Goal: Check status

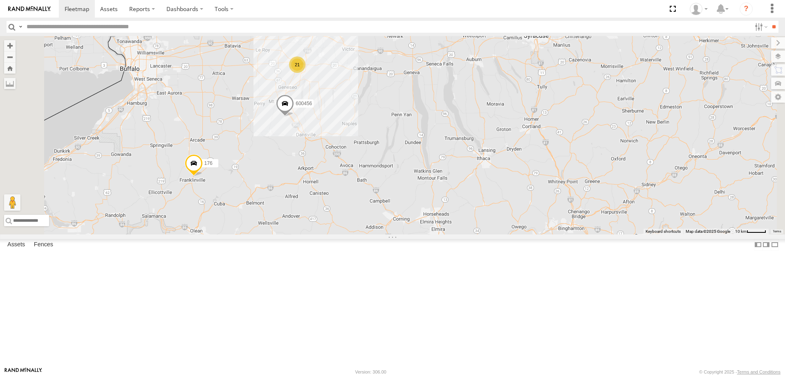
drag, startPoint x: 420, startPoint y: 132, endPoint x: 468, endPoint y: 231, distance: 109.4
click at [467, 227] on div "5 188 21 6 8 176 204 2 600456" at bounding box center [392, 135] width 785 height 198
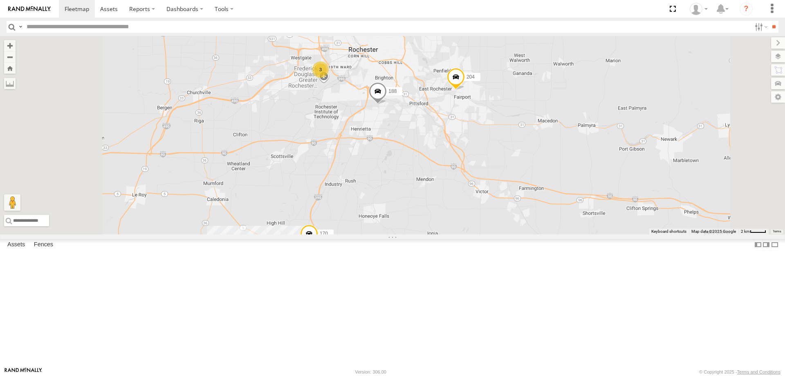
drag, startPoint x: 444, startPoint y: 99, endPoint x: 446, endPoint y: 198, distance: 99.8
click at [446, 198] on div "188 176 204 600456 11 9 3 170" at bounding box center [392, 135] width 785 height 198
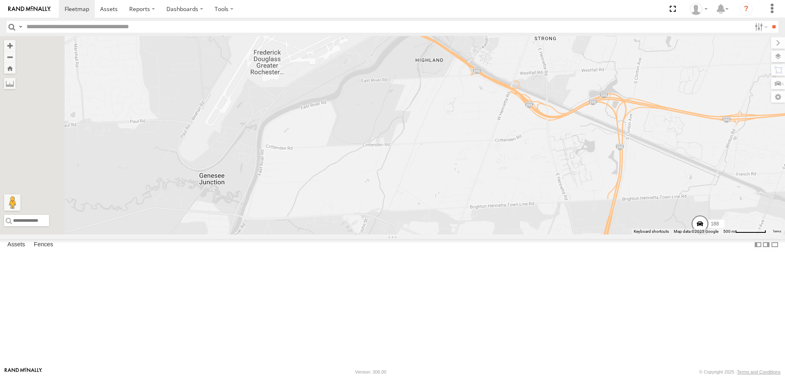
drag, startPoint x: 345, startPoint y: 131, endPoint x: 494, endPoint y: 216, distance: 171.4
click at [494, 215] on div "188 176 204 600456 170 205" at bounding box center [392, 135] width 785 height 198
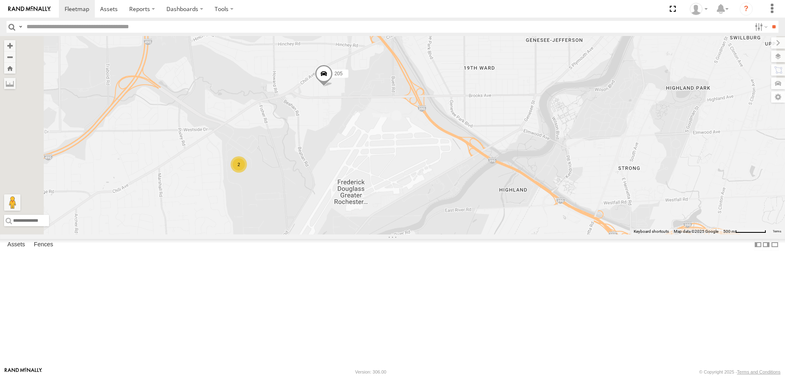
drag, startPoint x: 398, startPoint y: 164, endPoint x: 436, endPoint y: 237, distance: 82.1
click at [436, 234] on div "188 176 204 600456 170 205 2" at bounding box center [392, 135] width 785 height 198
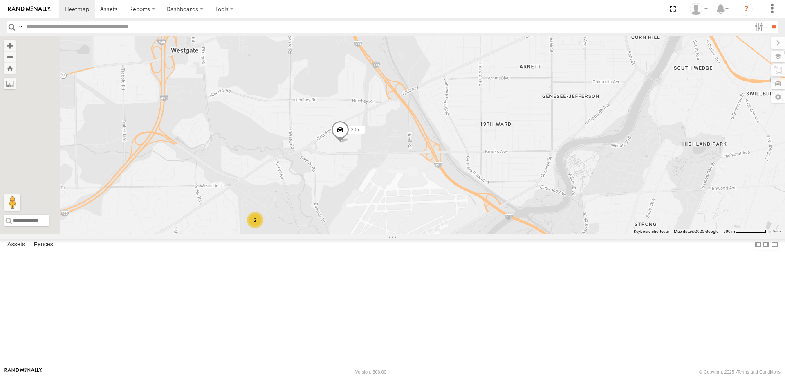
drag, startPoint x: 458, startPoint y: 252, endPoint x: 433, endPoint y: 230, distance: 33.9
click at [433, 230] on div "188 176 204 600456 170 205 2" at bounding box center [392, 135] width 785 height 198
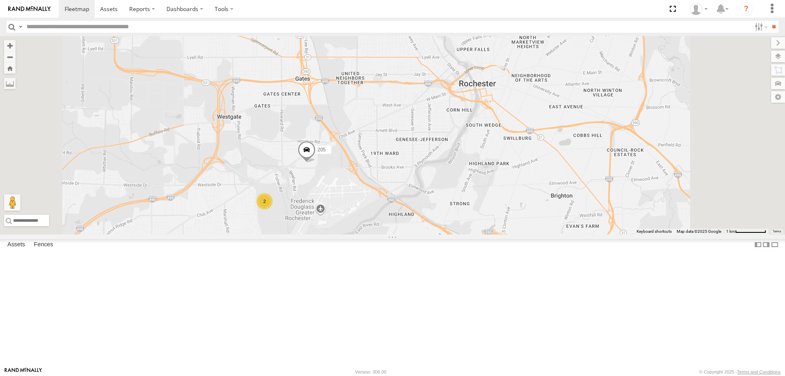
drag, startPoint x: 511, startPoint y: 303, endPoint x: 496, endPoint y: 327, distance: 28.7
click at [496, 234] on div "188 176 204 600456 170 205 4 3 2" at bounding box center [392, 135] width 785 height 198
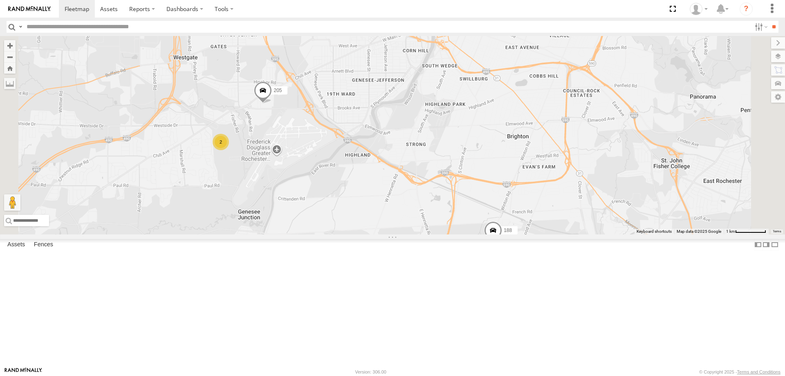
drag, startPoint x: 494, startPoint y: 302, endPoint x: 453, endPoint y: 234, distance: 79.0
click at [453, 234] on div "188 176 204 600456 170 205 4 3 2" at bounding box center [392, 135] width 785 height 198
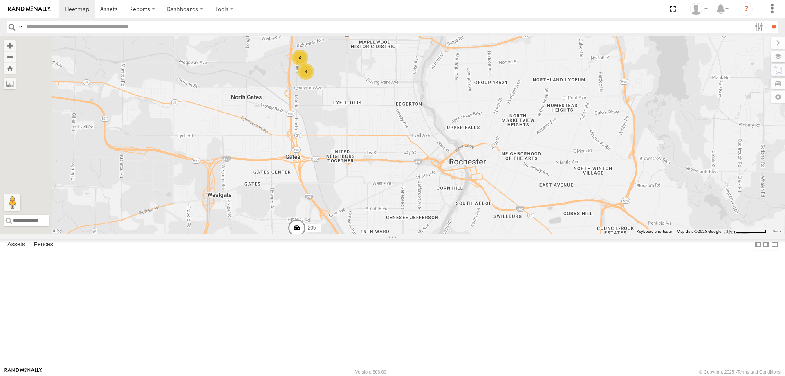
drag, startPoint x: 401, startPoint y: 61, endPoint x: 395, endPoint y: 118, distance: 57.9
click at [395, 118] on div "188 176 204 600456 170 205 4 3 2" at bounding box center [392, 135] width 785 height 198
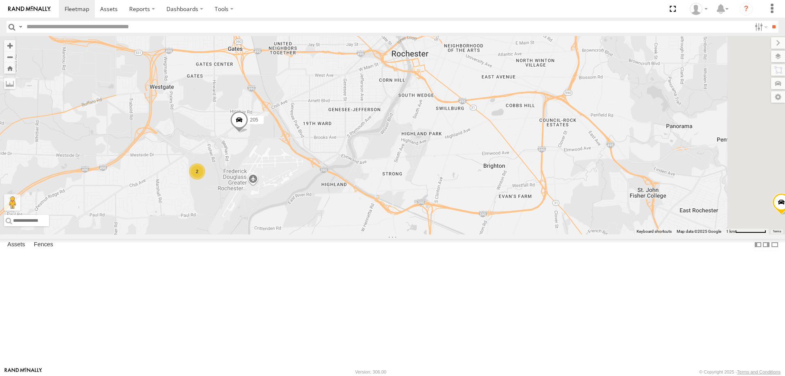
drag, startPoint x: 491, startPoint y: 267, endPoint x: 473, endPoint y: 241, distance: 31.5
click at [473, 234] on div "188 176 204 600456 170 205 4 3 2" at bounding box center [392, 135] width 785 height 198
